Goal: Task Accomplishment & Management: Manage account settings

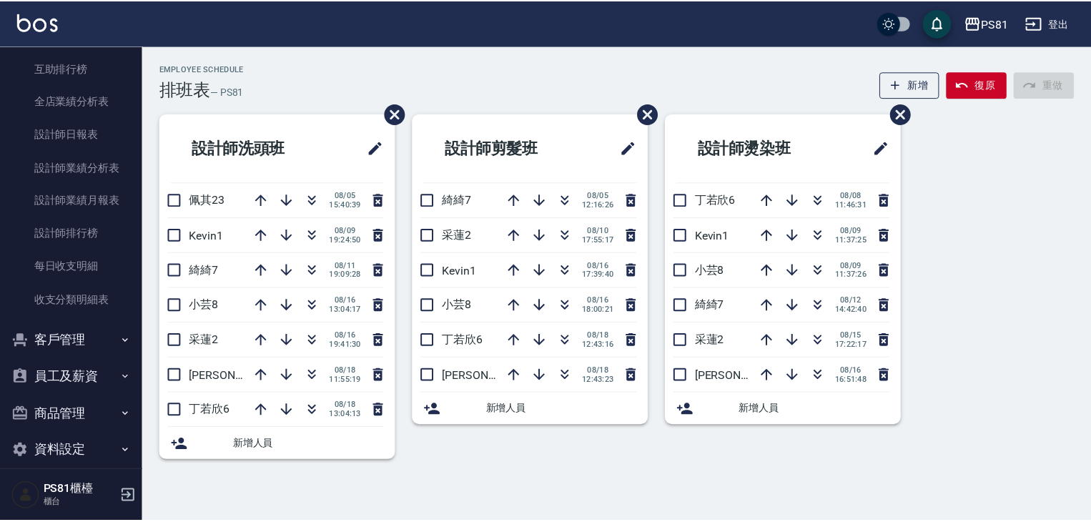
scroll to position [558, 0]
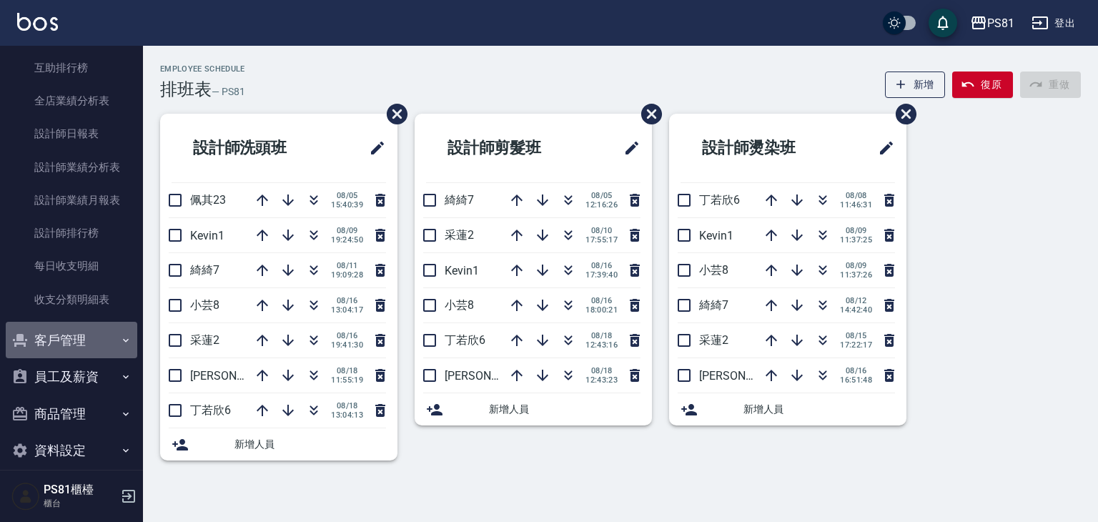
click at [111, 350] on button "客戶管理" at bounding box center [72, 340] width 132 height 37
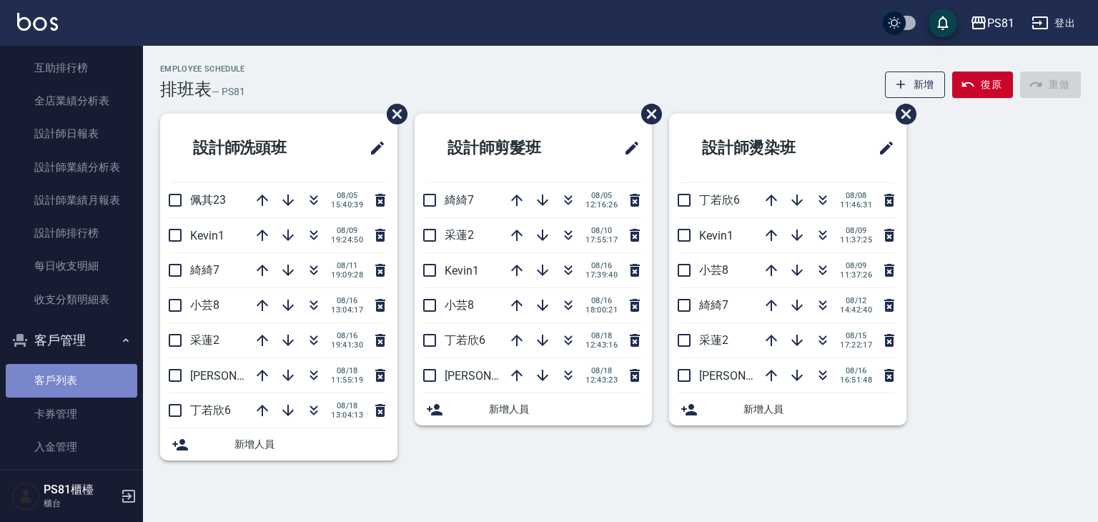
click at [77, 387] on link "客戶列表" at bounding box center [72, 380] width 132 height 33
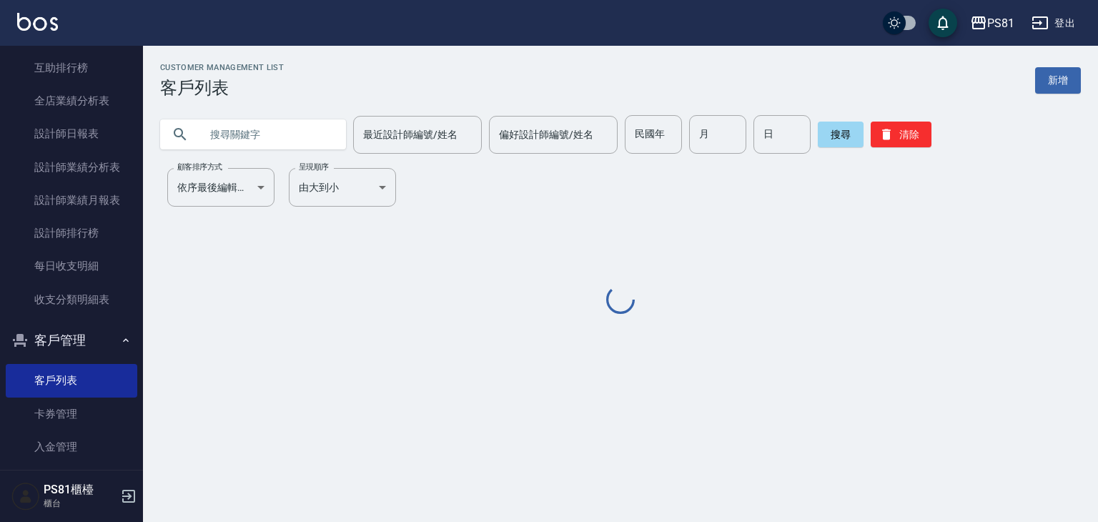
drag, startPoint x: 293, startPoint y: 139, endPoint x: 245, endPoint y: 101, distance: 61.6
click at [292, 139] on input "text" at bounding box center [267, 134] width 134 height 39
type input "ㄕ"
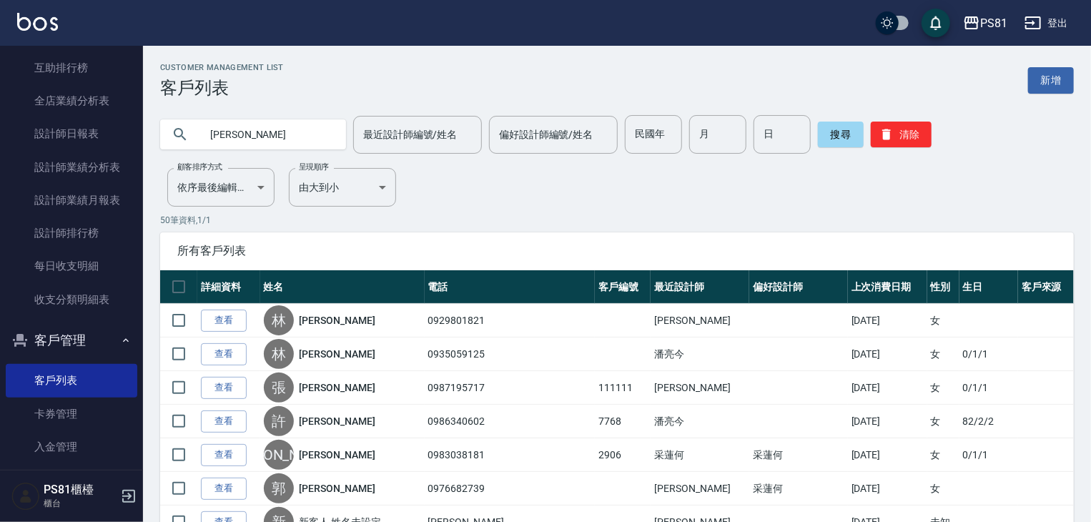
type input "[PERSON_NAME]"
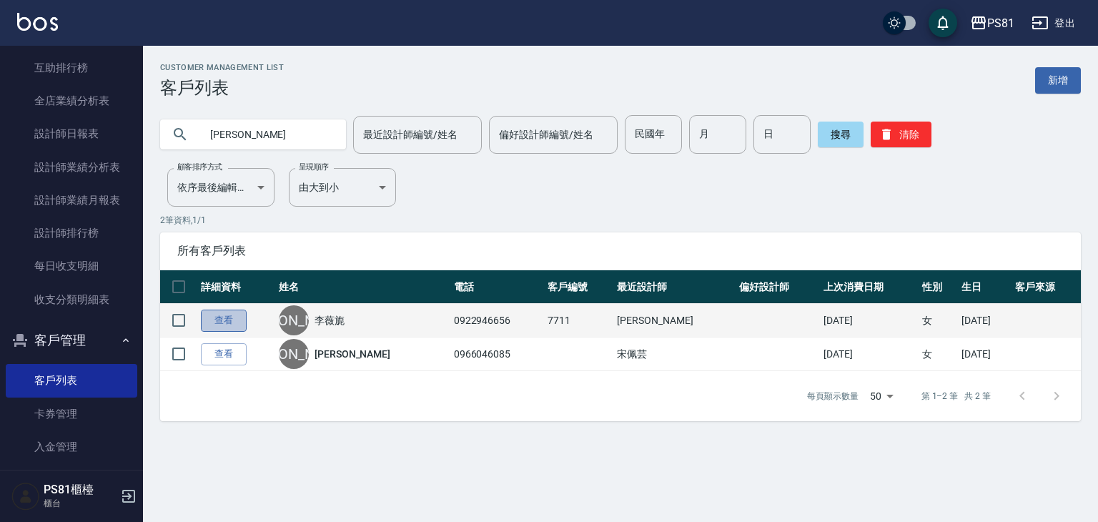
click at [229, 312] on link "查看" at bounding box center [224, 321] width 46 height 22
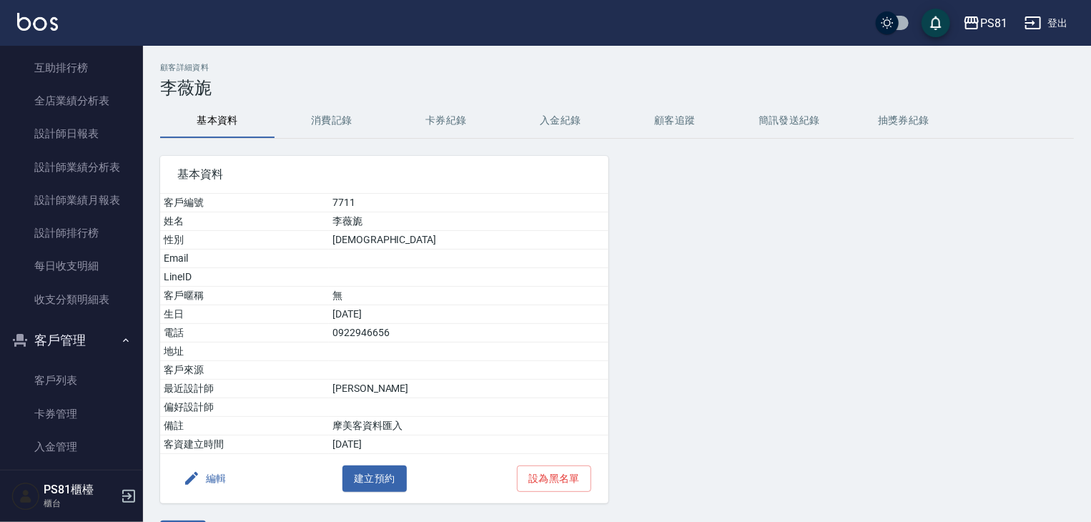
click at [342, 128] on button "消費記錄" at bounding box center [332, 121] width 114 height 34
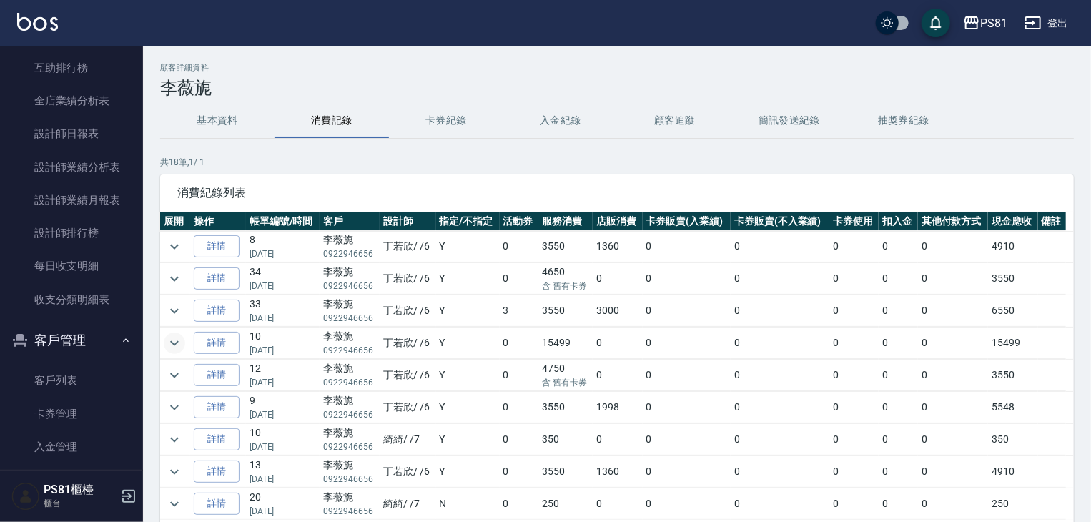
click at [174, 333] on button "expand row" at bounding box center [174, 343] width 21 height 21
